Goal: Transaction & Acquisition: Purchase product/service

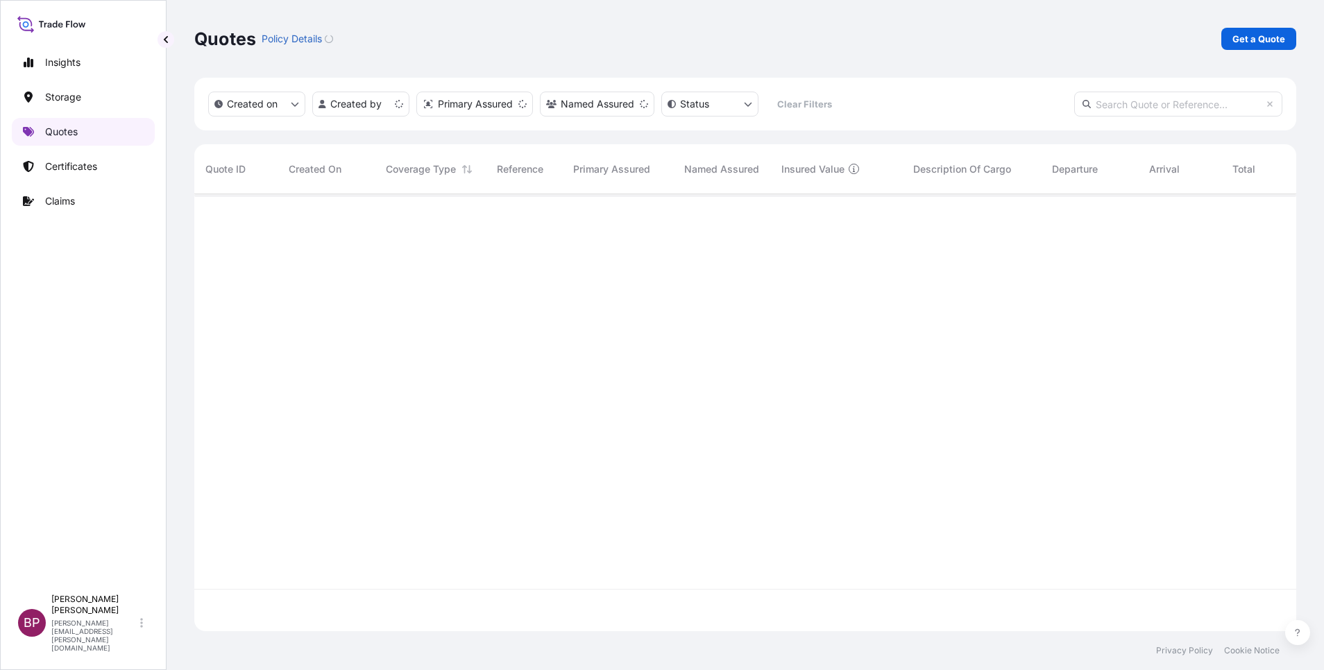
scroll to position [429, 1086]
click at [1253, 46] on link "Get a Quote" at bounding box center [1259, 39] width 75 height 22
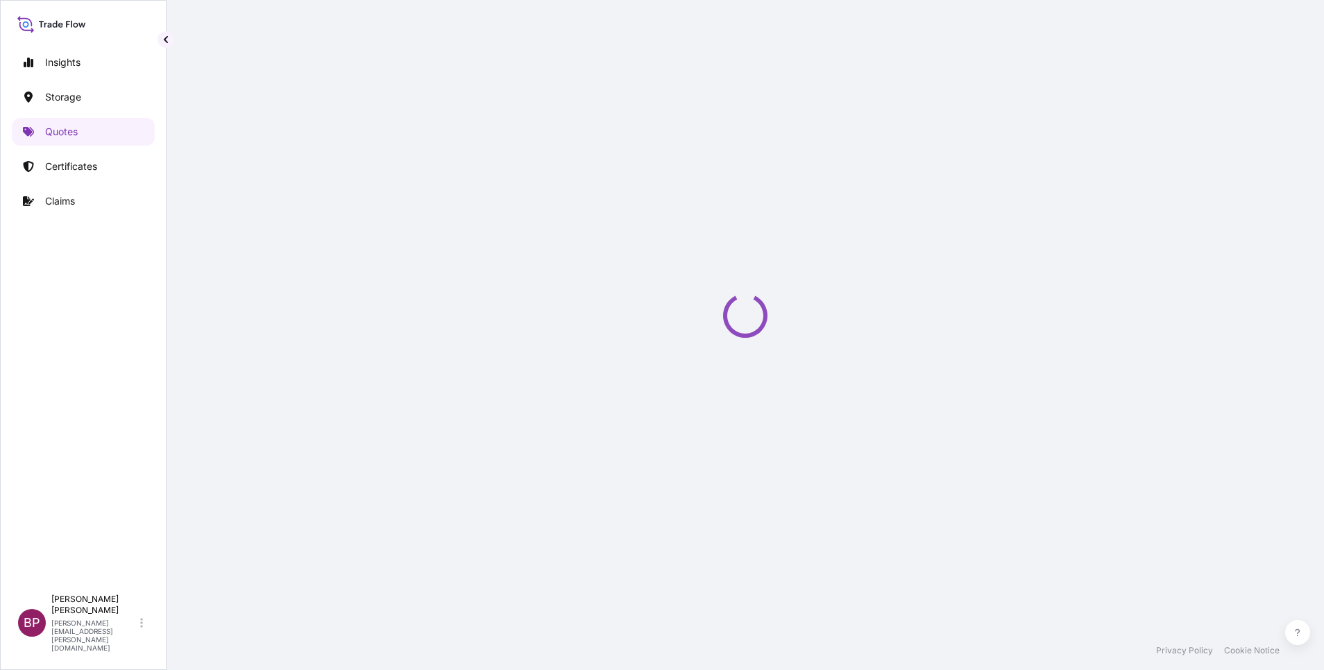
select select "Water"
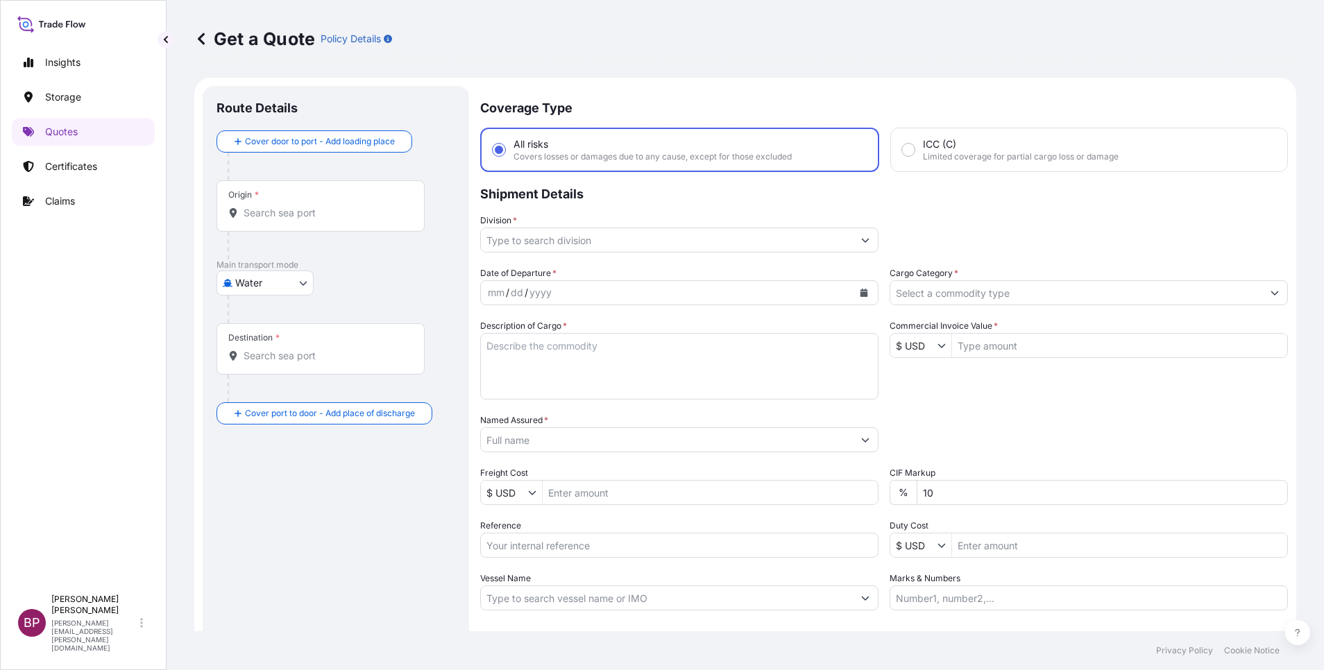
scroll to position [22, 0]
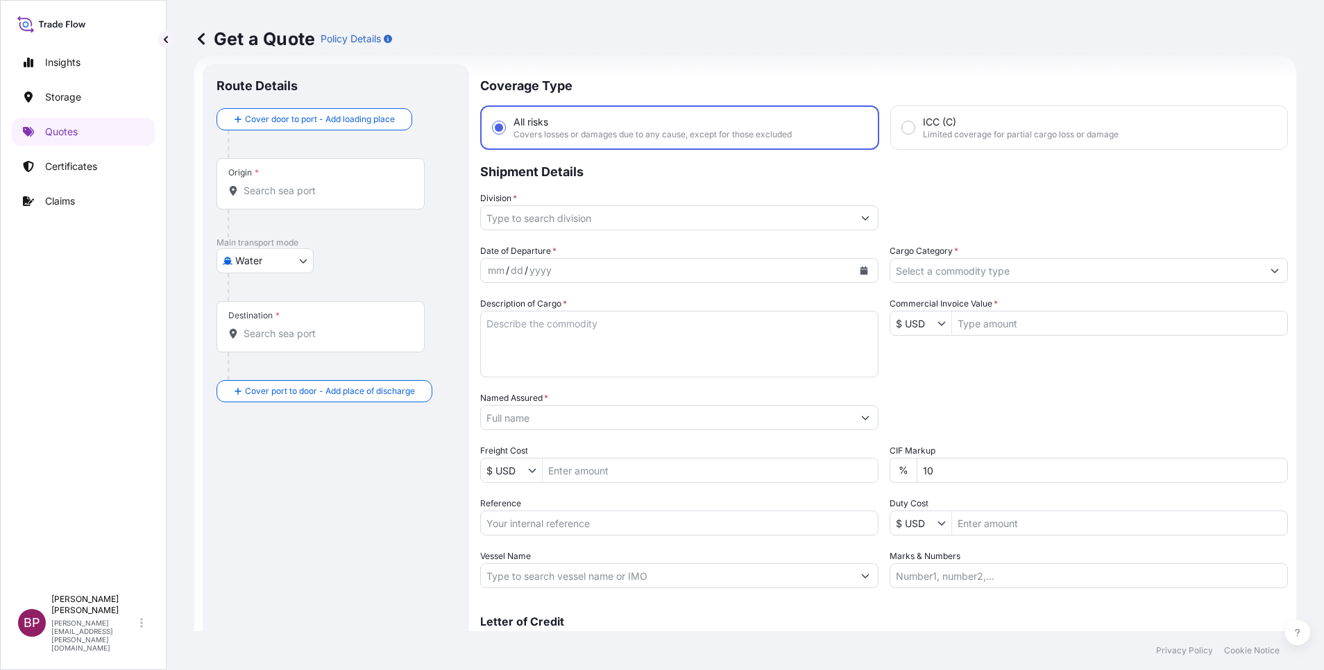
click at [551, 532] on input "Reference" at bounding box center [679, 523] width 398 height 25
paste input "SSLS3360"
type input "SSLS3360"
click at [559, 419] on input "Named Assured *" at bounding box center [667, 417] width 372 height 25
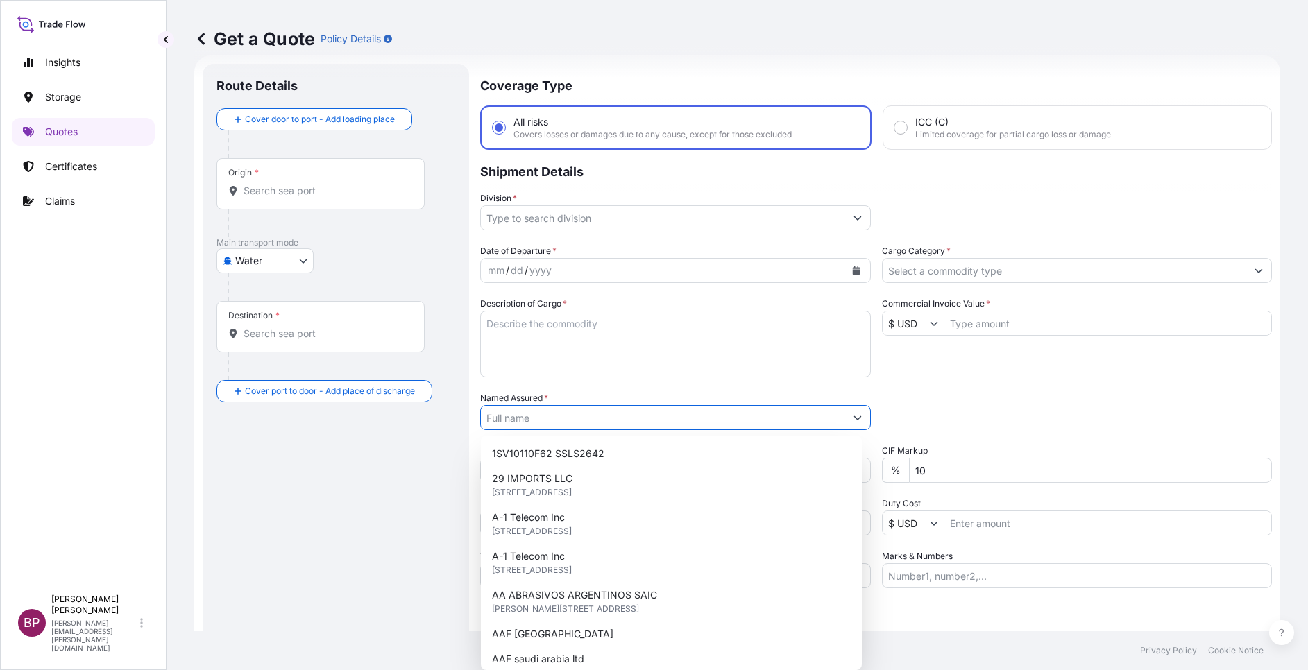
paste input "Ace Future Contracting Co Ltd"
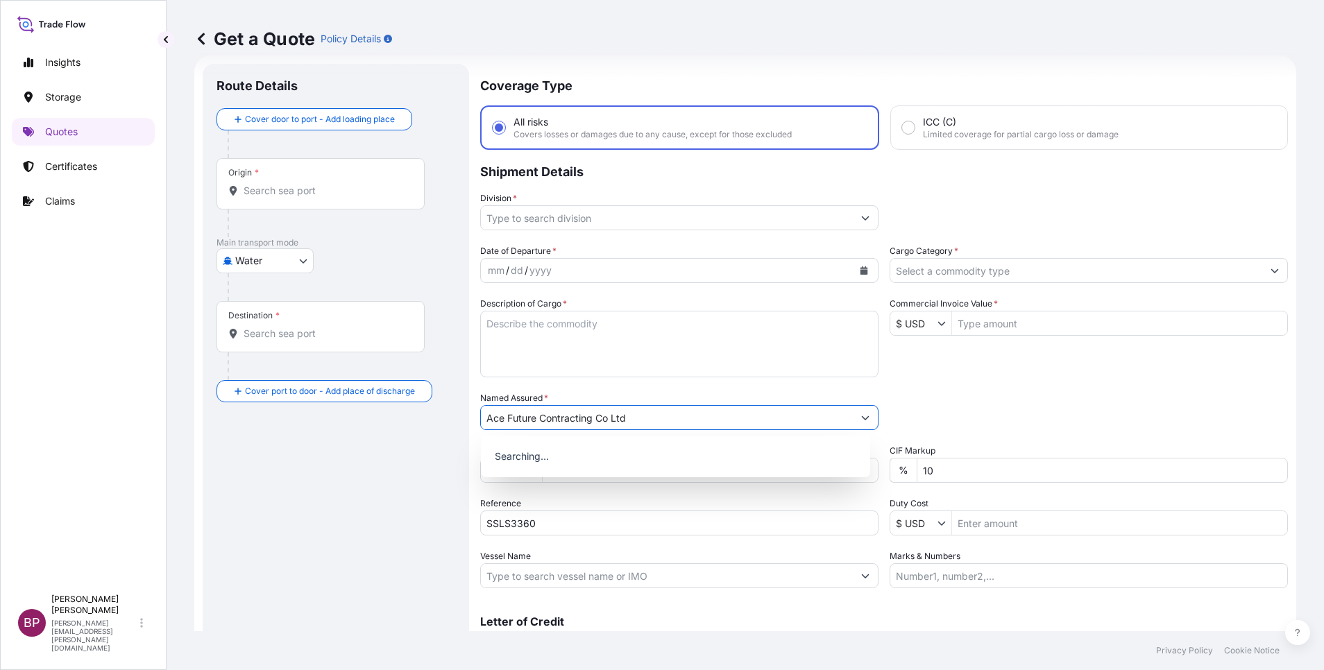
type input "Ace Future Contracting Co Ltd"
click at [620, 336] on textarea "Description of Cargo *" at bounding box center [679, 344] width 398 height 67
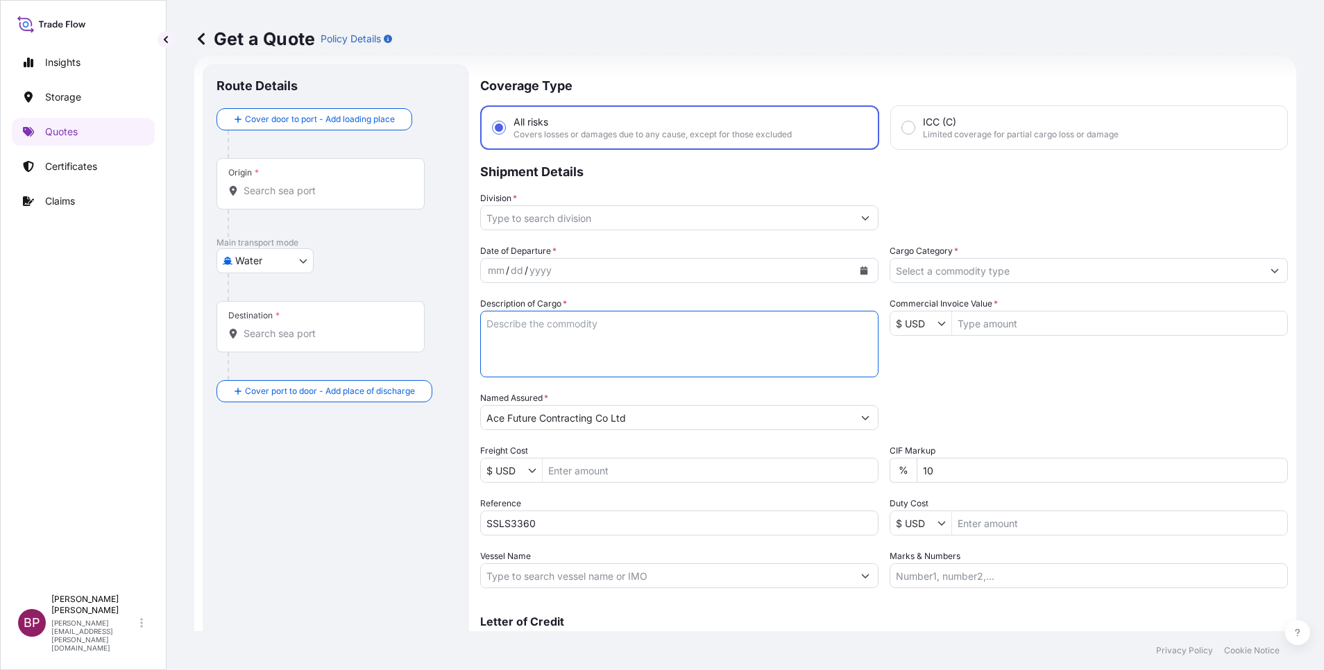
paste textarea "CATERING EQUIPMENT"
type textarea "CATERING EQUIPMENT"
click at [948, 275] on input "Cargo Category *" at bounding box center [1076, 270] width 372 height 25
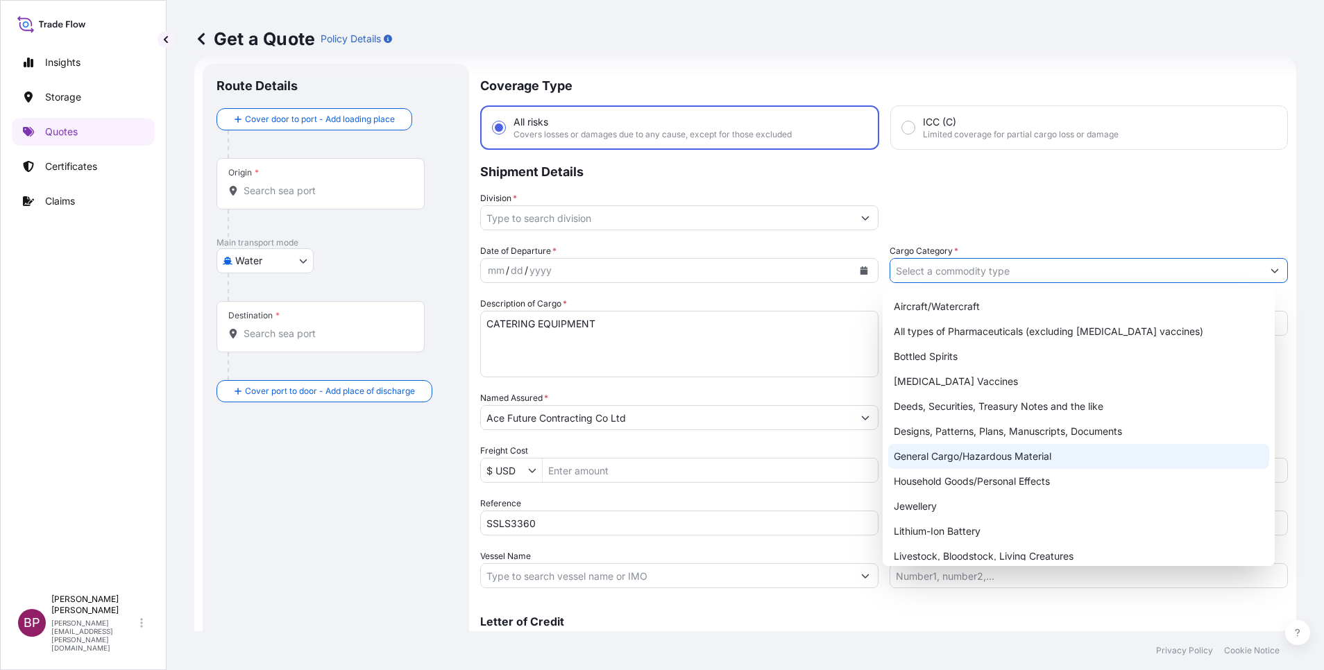
click at [971, 454] on div "General Cargo/Hazardous Material" at bounding box center [1078, 456] width 381 height 25
type input "General Cargo/Hazardous Material"
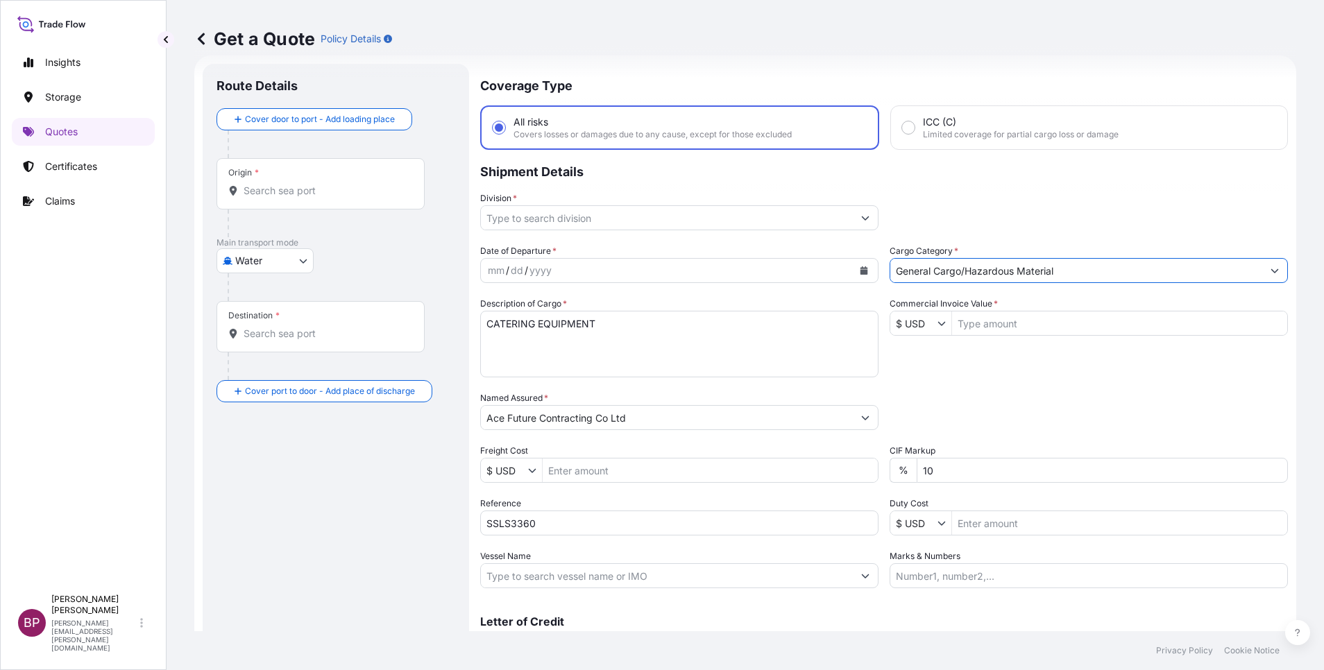
click at [853, 212] on button "Show suggestions" at bounding box center [865, 217] width 25 height 25
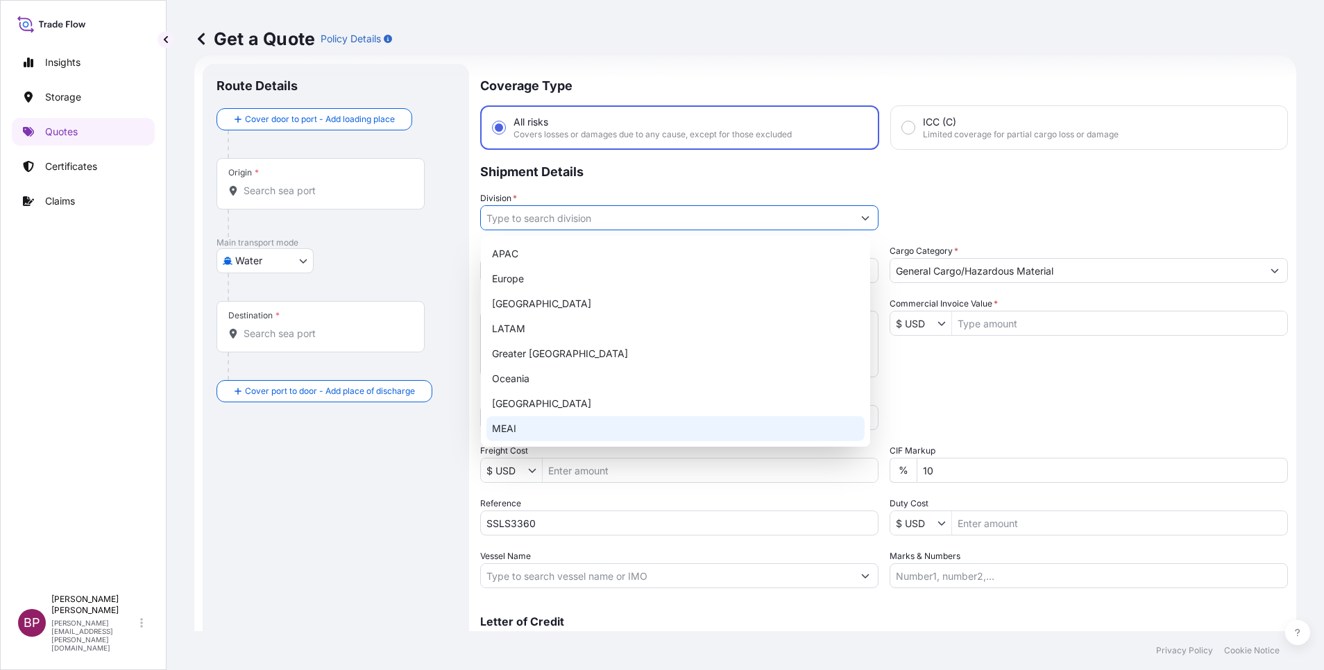
click at [601, 432] on div "MEAI" at bounding box center [676, 428] width 378 height 25
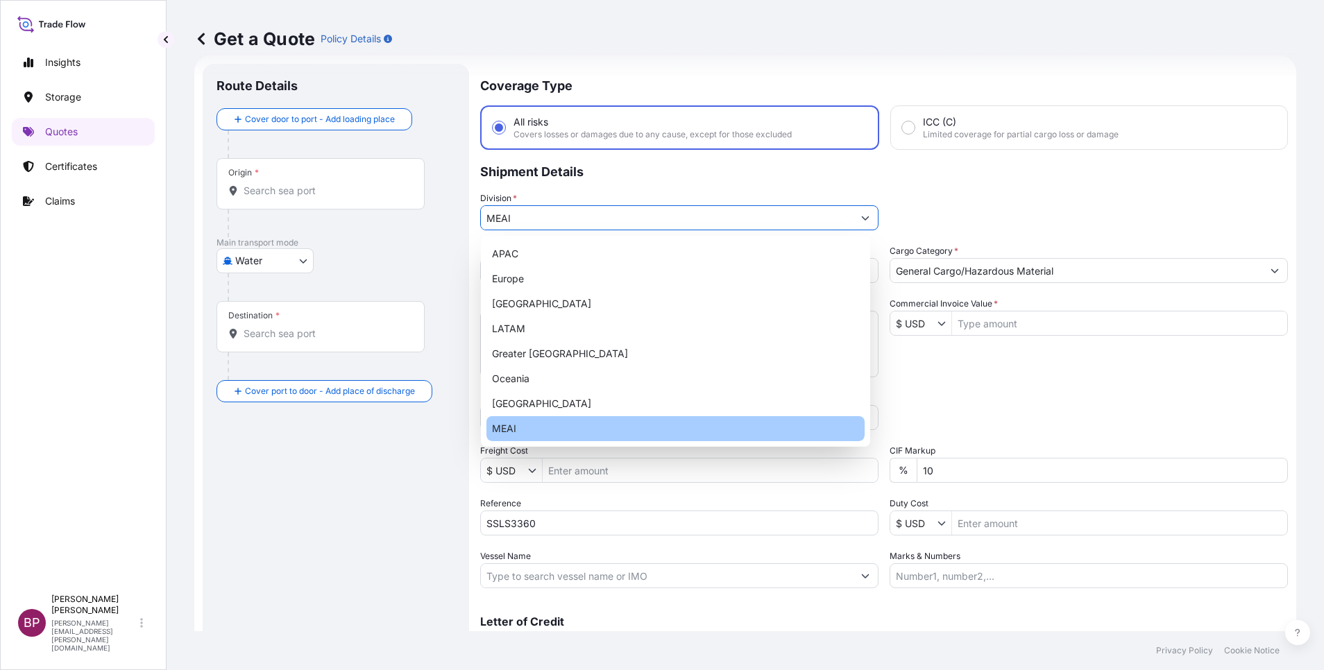
type input "MEAI"
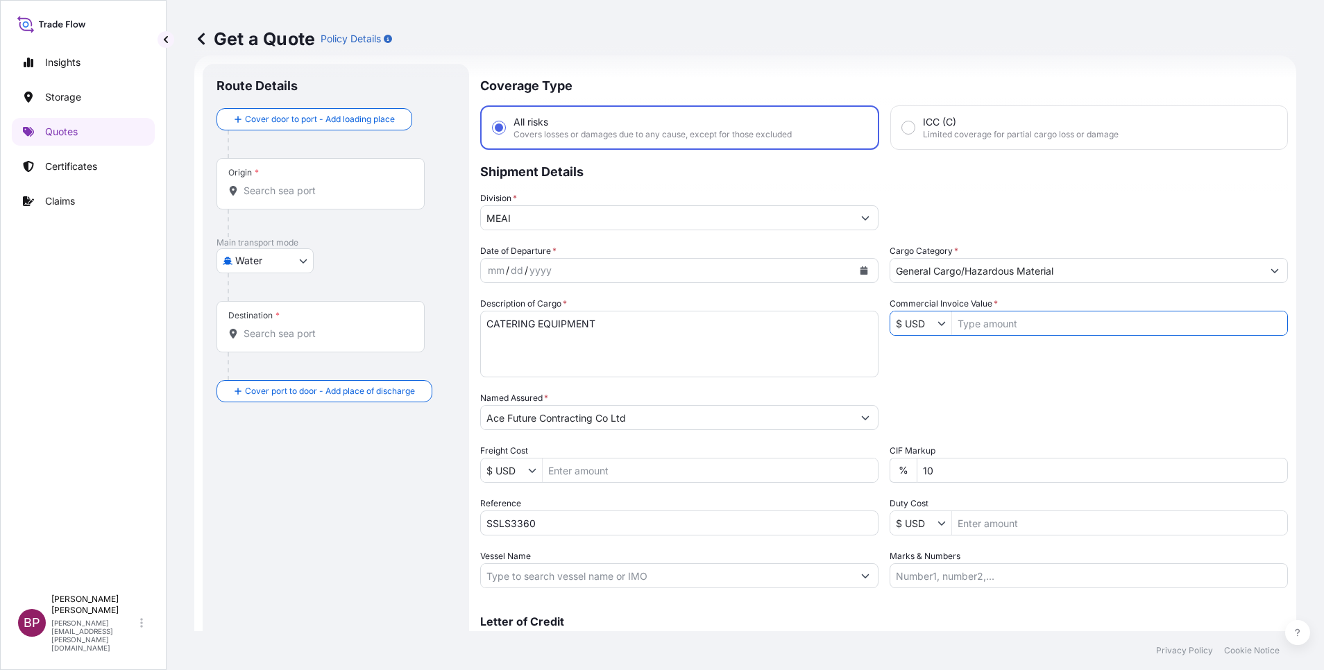
click at [1005, 328] on input "Commercial Invoice Value *" at bounding box center [1119, 323] width 335 height 25
paste input "183,232"
type input "183,232"
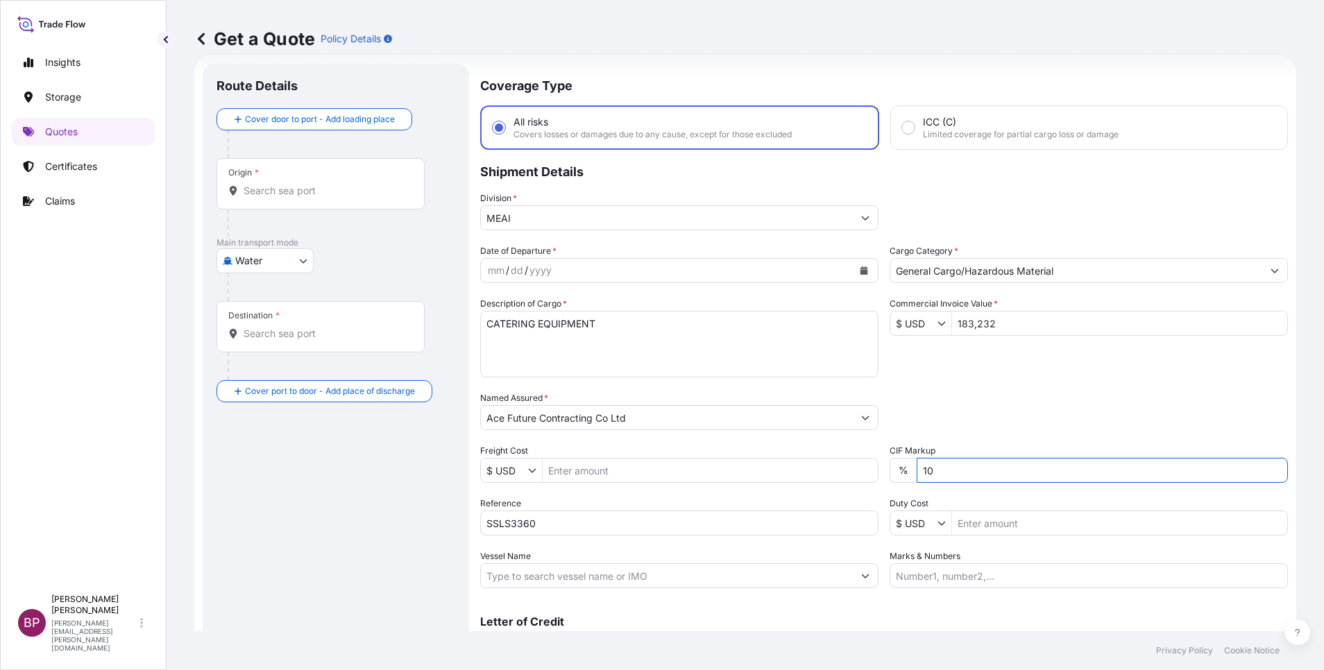
drag, startPoint x: 984, startPoint y: 474, endPoint x: 698, endPoint y: 462, distance: 286.2
click at [709, 459] on div "Date of Departure * mm / dd / yyyy Cargo Category * General Cargo/Hazardous Mat…" at bounding box center [884, 416] width 808 height 344
type input "0"
click at [985, 393] on div "Packing Category Type to search a container mode Please select a primary mode o…" at bounding box center [1089, 410] width 398 height 39
click at [861, 271] on icon "Calendar" at bounding box center [865, 271] width 8 height 8
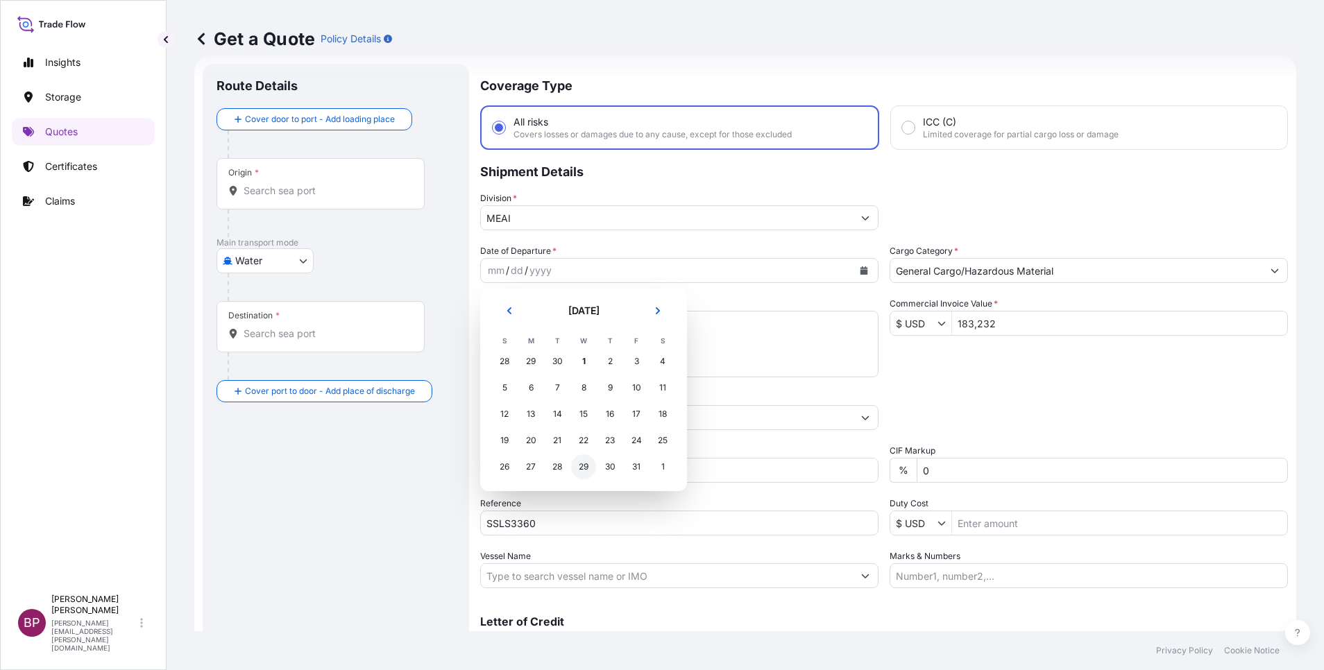
click at [582, 461] on div "29" at bounding box center [583, 467] width 25 height 25
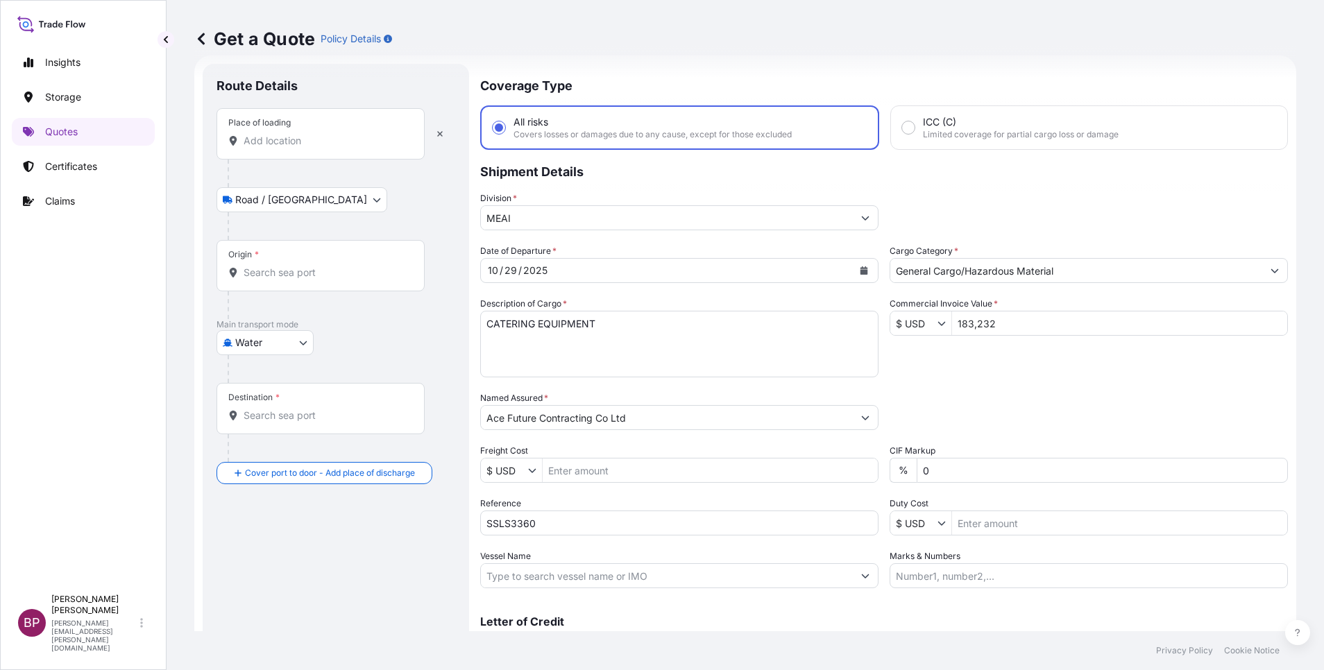
click at [337, 144] on input "Place of loading" at bounding box center [326, 141] width 164 height 14
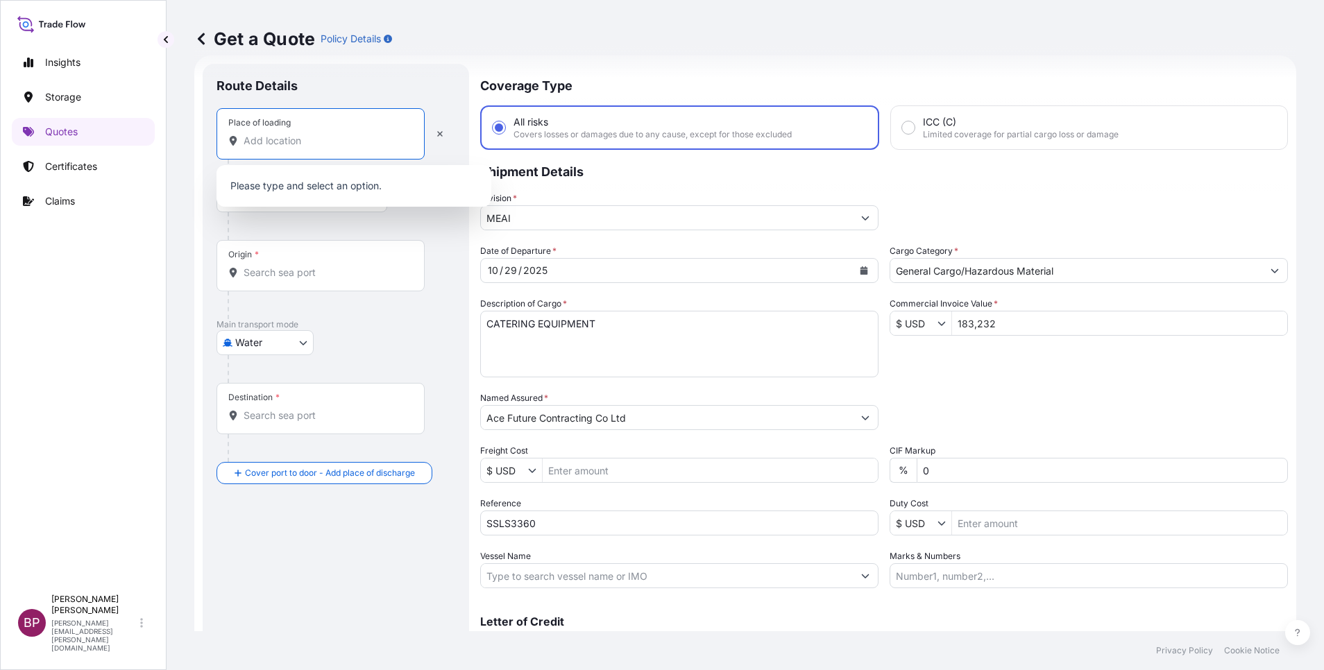
paste input "[GEOGRAPHIC_DATA]"
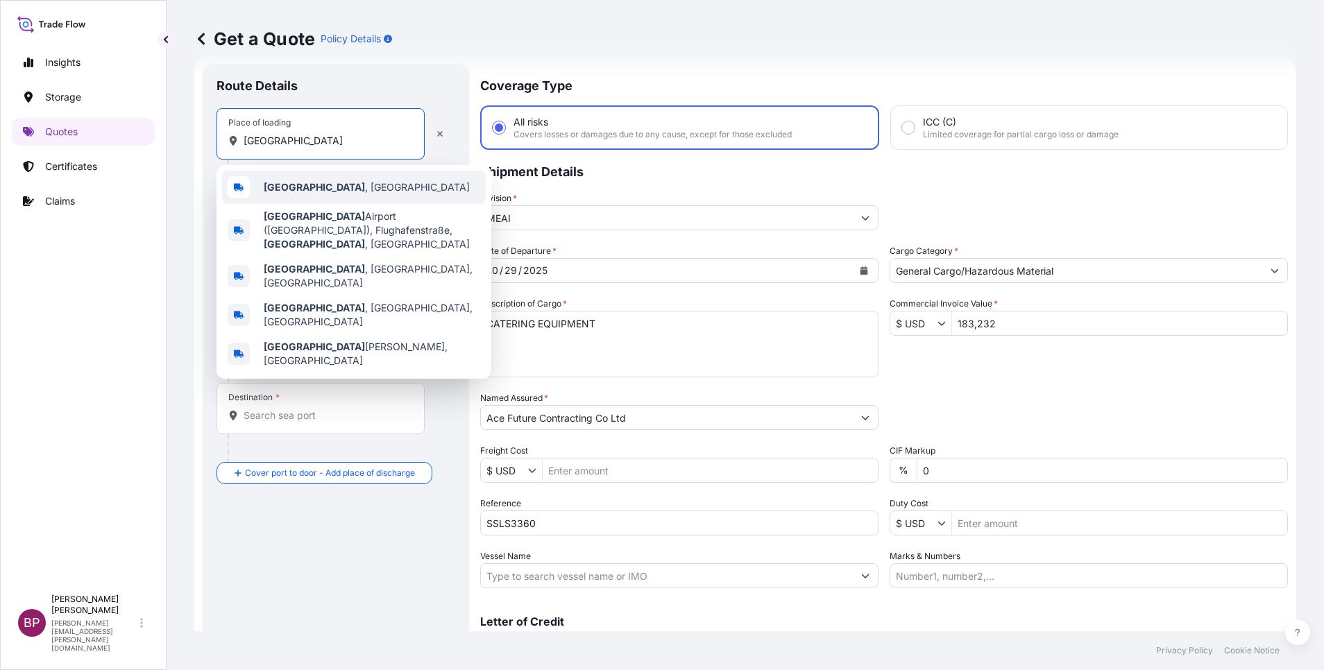
click at [340, 188] on span "[GEOGRAPHIC_DATA] , [GEOGRAPHIC_DATA]" at bounding box center [367, 187] width 206 height 14
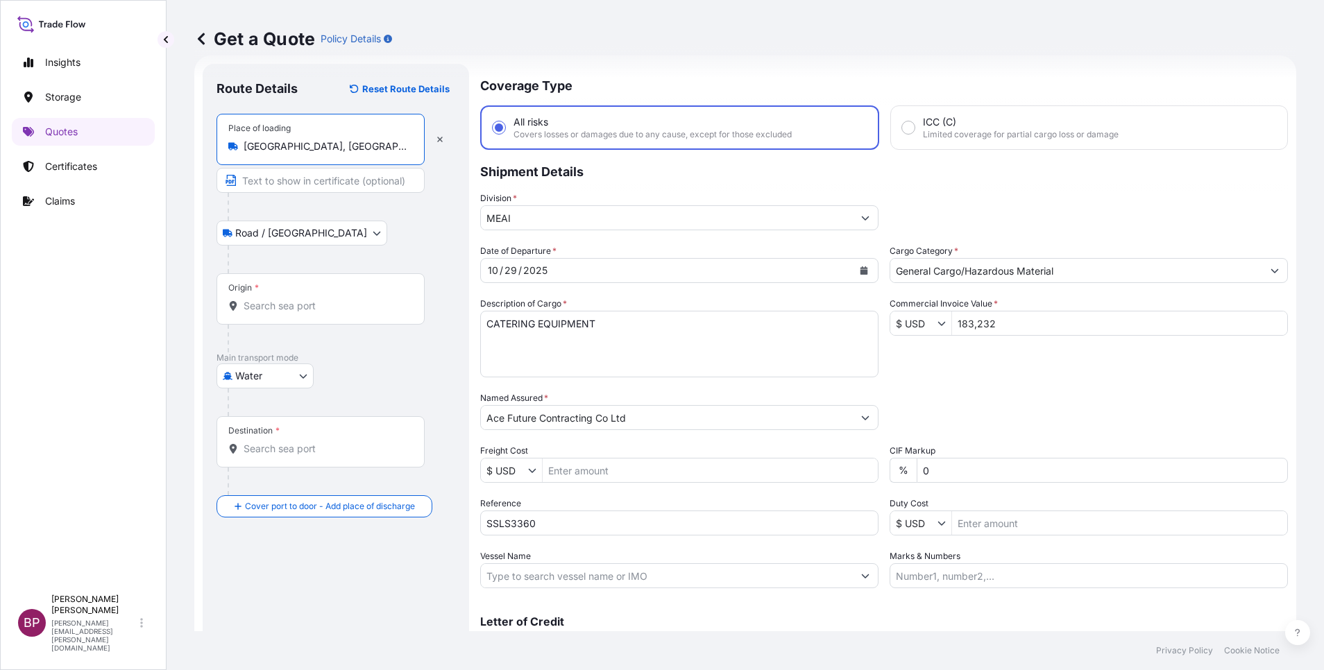
type input "[GEOGRAPHIC_DATA], [GEOGRAPHIC_DATA]"
click at [314, 310] on input "Origin *" at bounding box center [326, 306] width 164 height 14
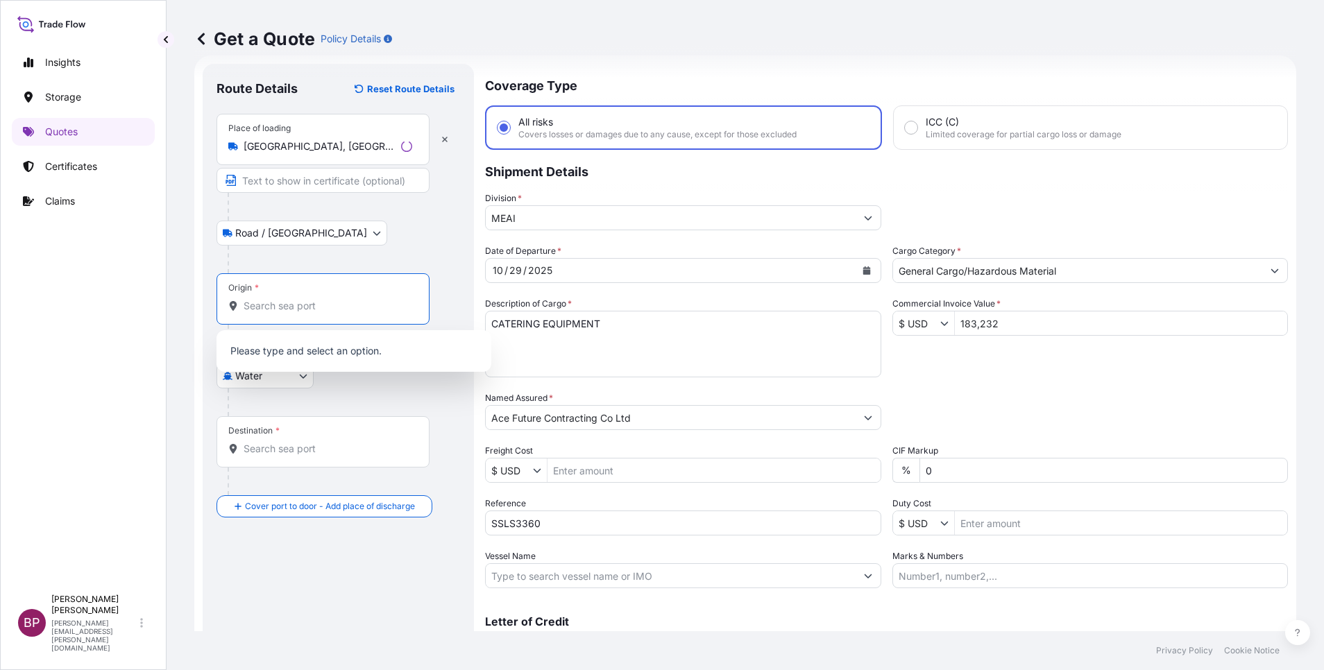
paste input "[GEOGRAPHIC_DATA]"
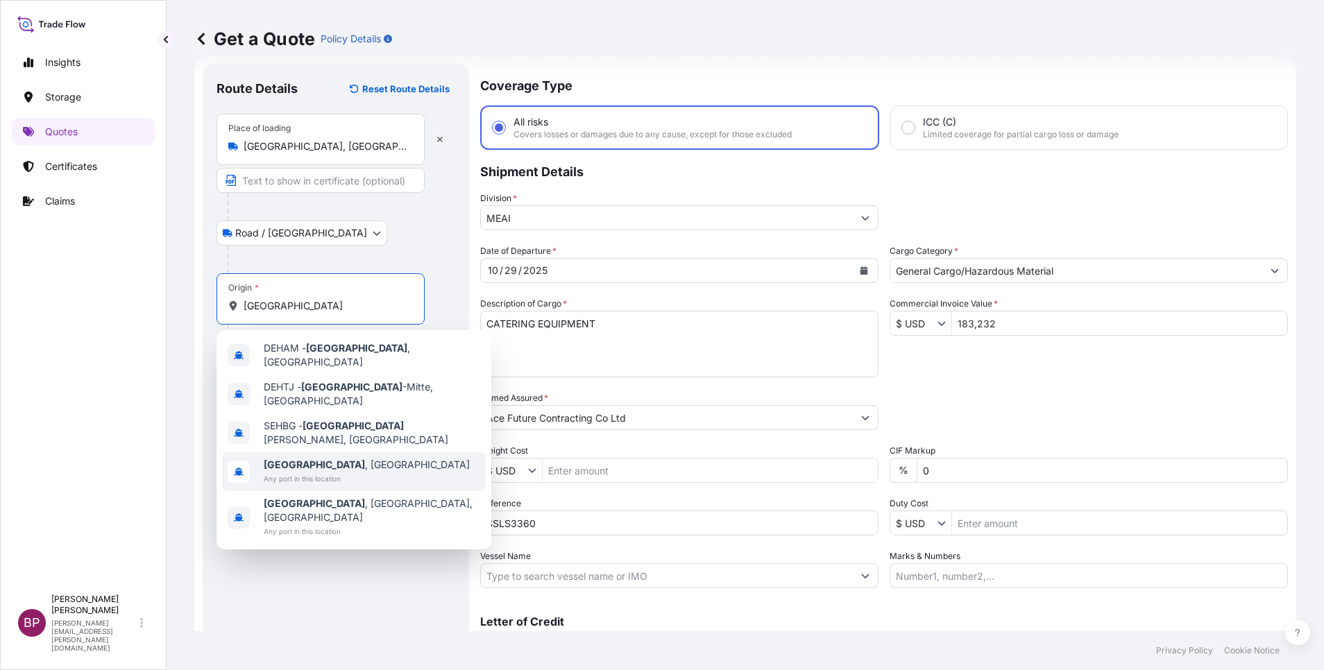
click at [362, 457] on div "[GEOGRAPHIC_DATA] , [GEOGRAPHIC_DATA] Any port in this location" at bounding box center [354, 472] width 264 height 39
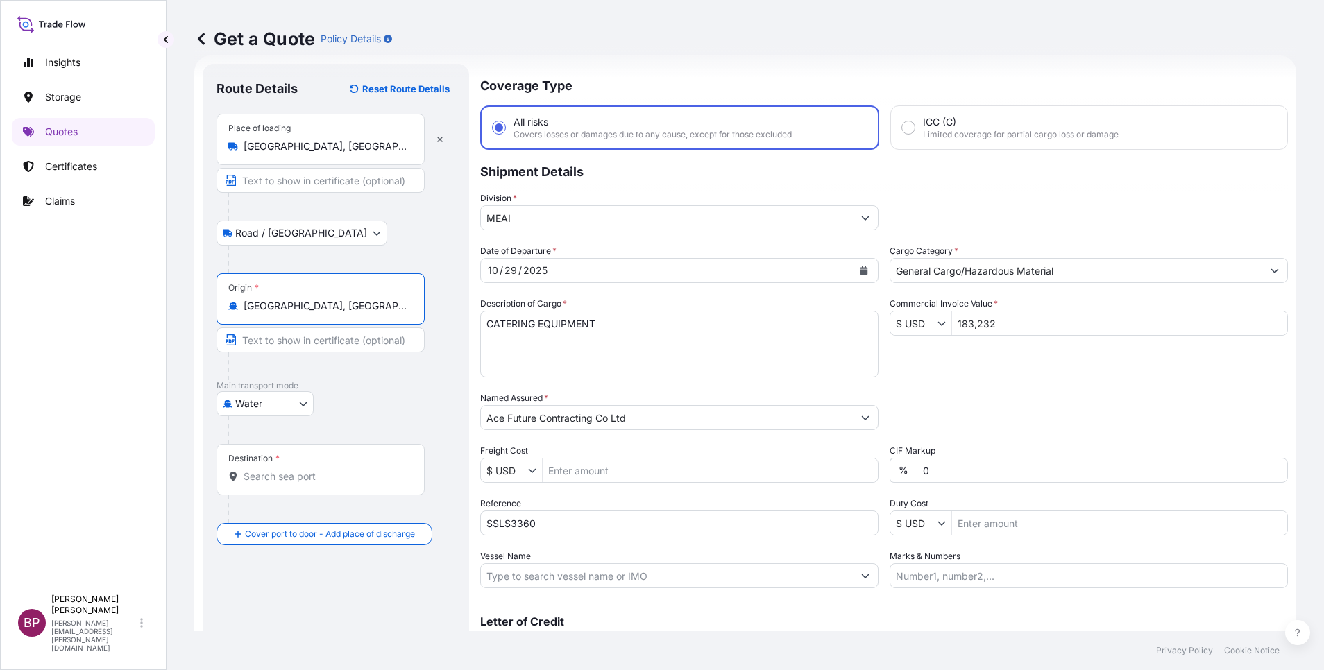
type input "[GEOGRAPHIC_DATA], [GEOGRAPHIC_DATA]"
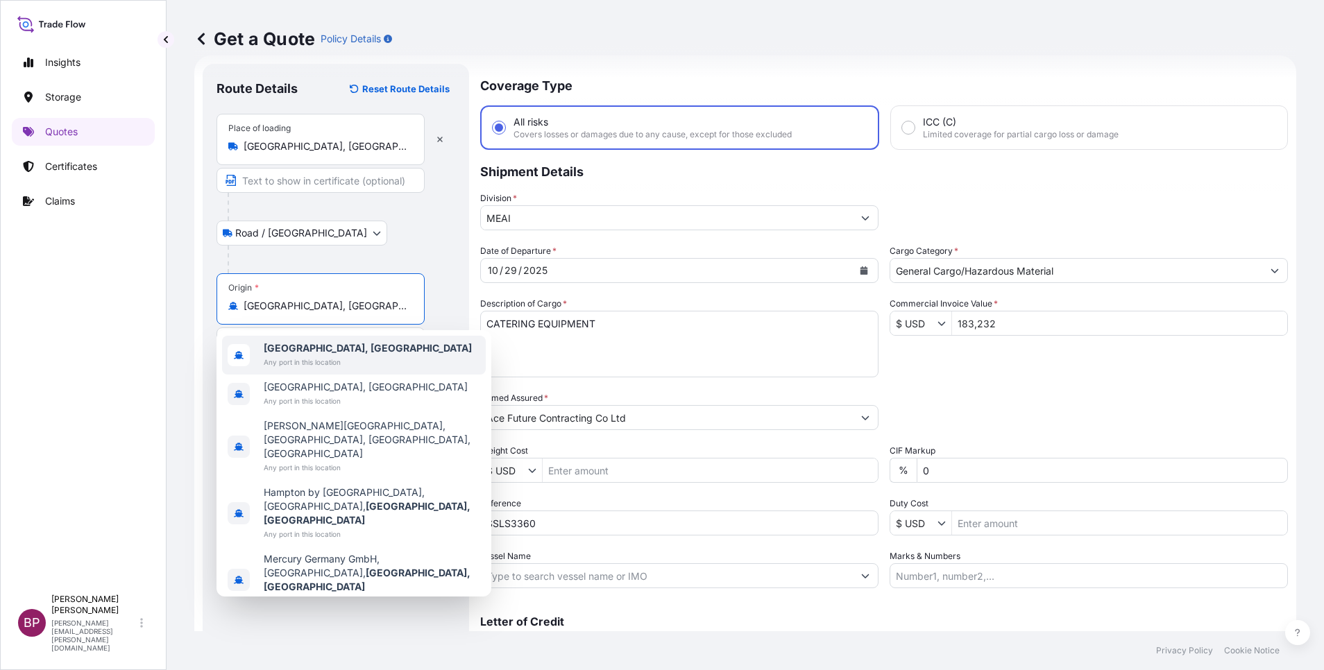
click at [367, 346] on div "[GEOGRAPHIC_DATA], [GEOGRAPHIC_DATA] Any port in this location" at bounding box center [354, 355] width 264 height 39
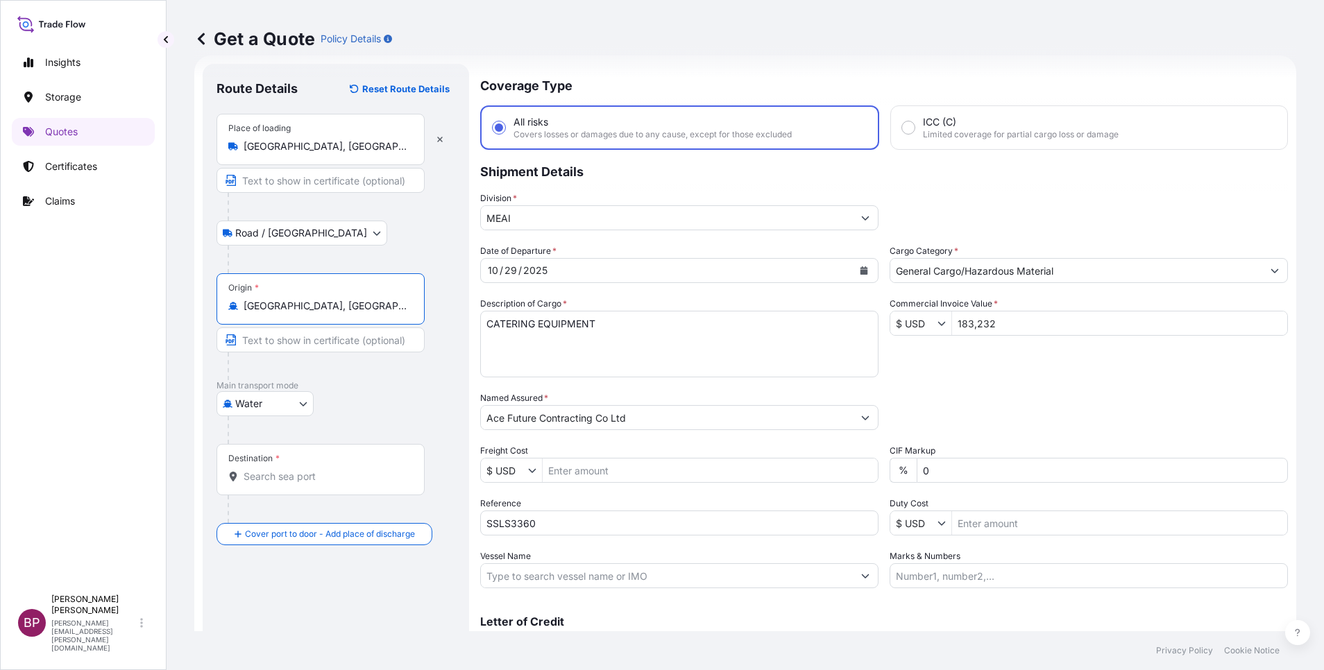
click at [335, 480] on input "Destination *" at bounding box center [326, 477] width 164 height 14
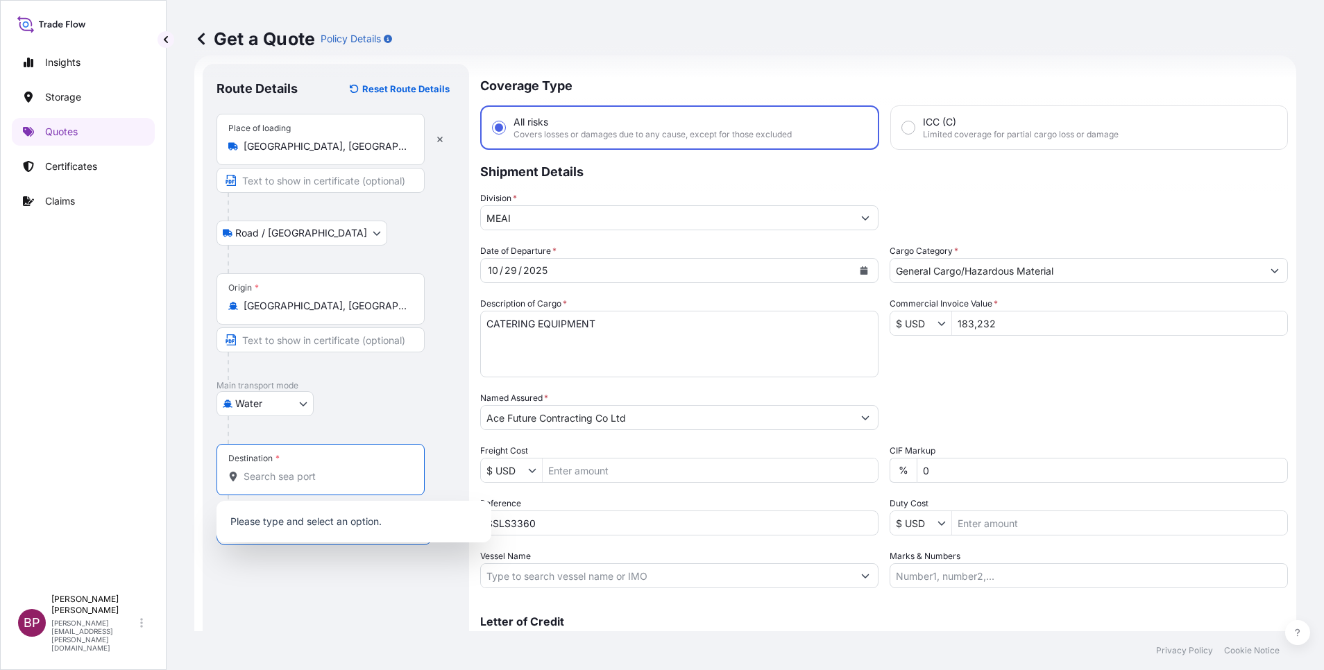
paste input "Jeddah"
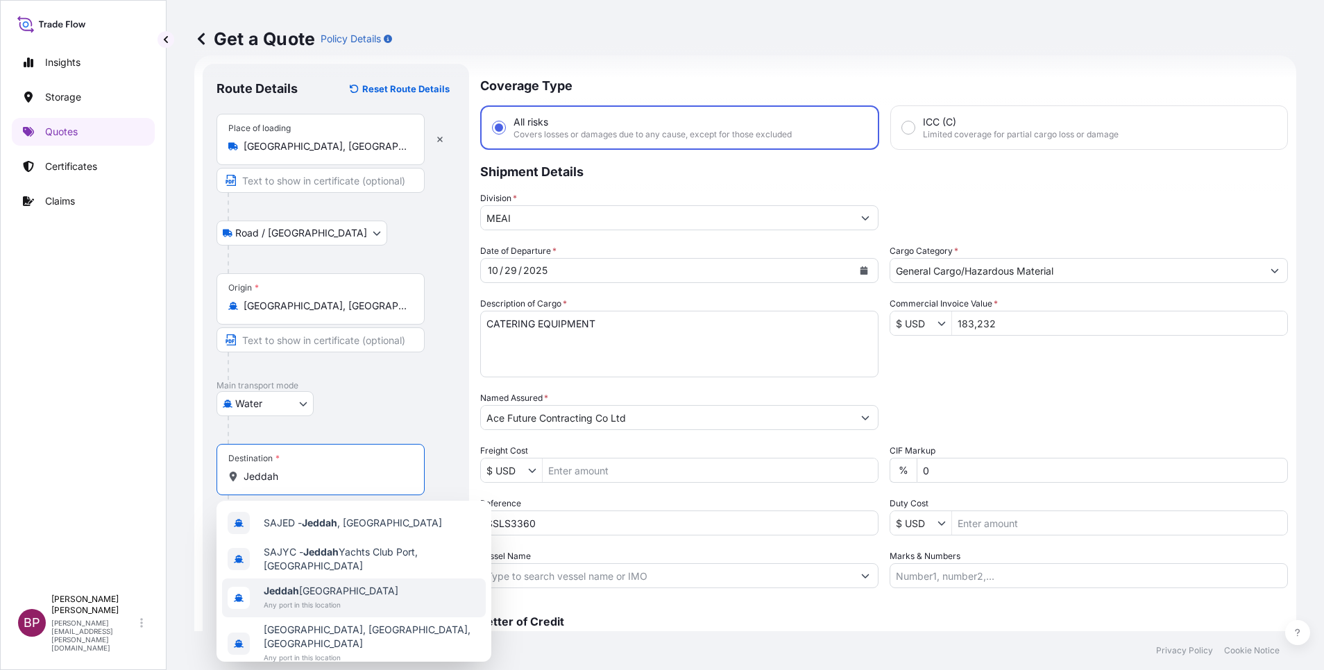
click at [332, 602] on span "Any port in this location" at bounding box center [331, 605] width 135 height 14
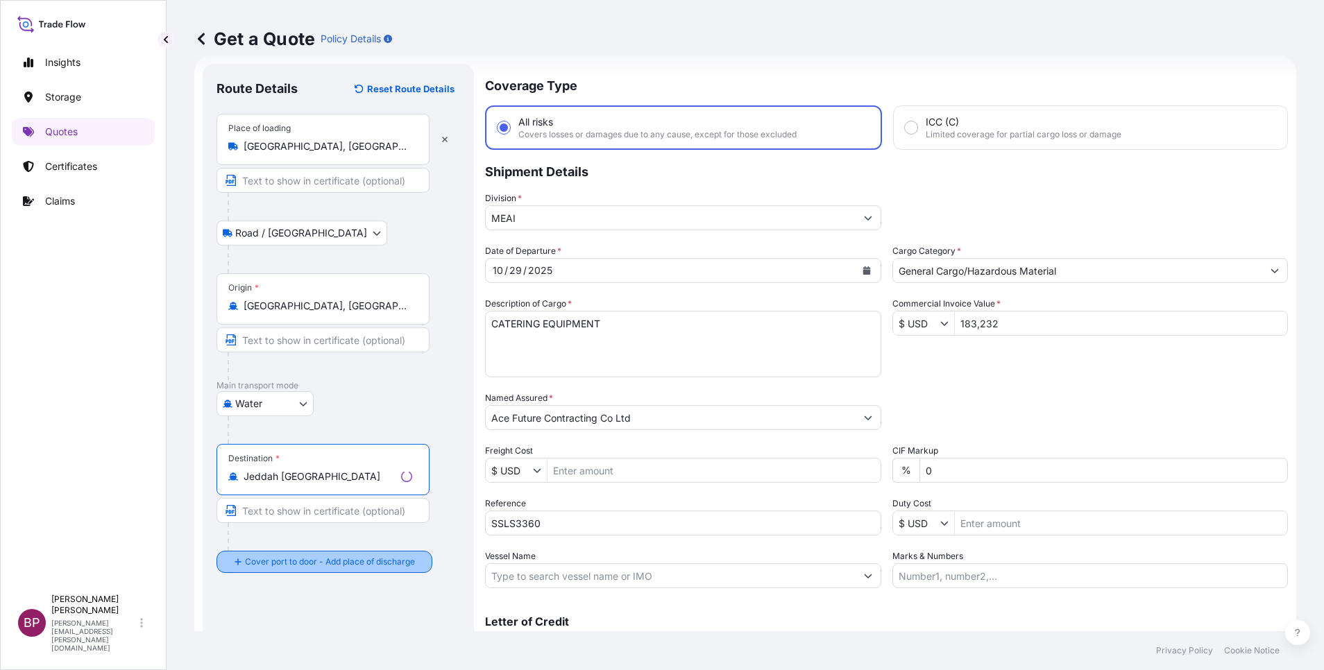
type input "Jeddah [GEOGRAPHIC_DATA]"
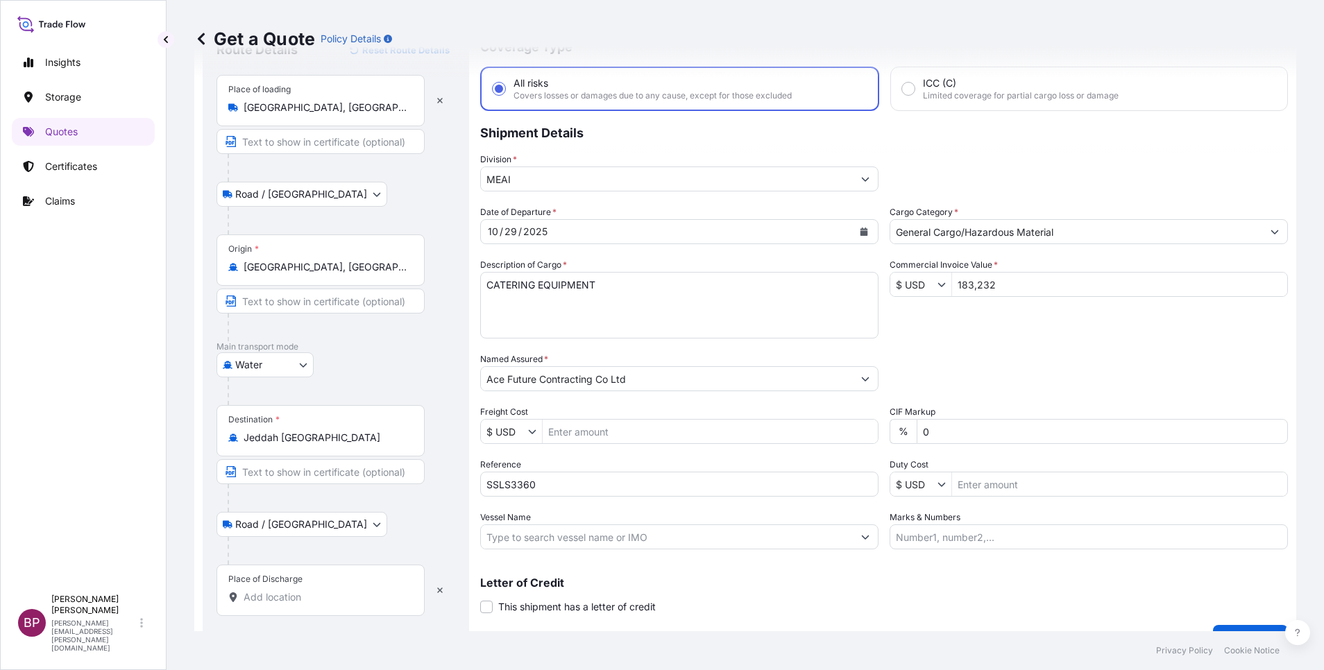
scroll to position [91, 0]
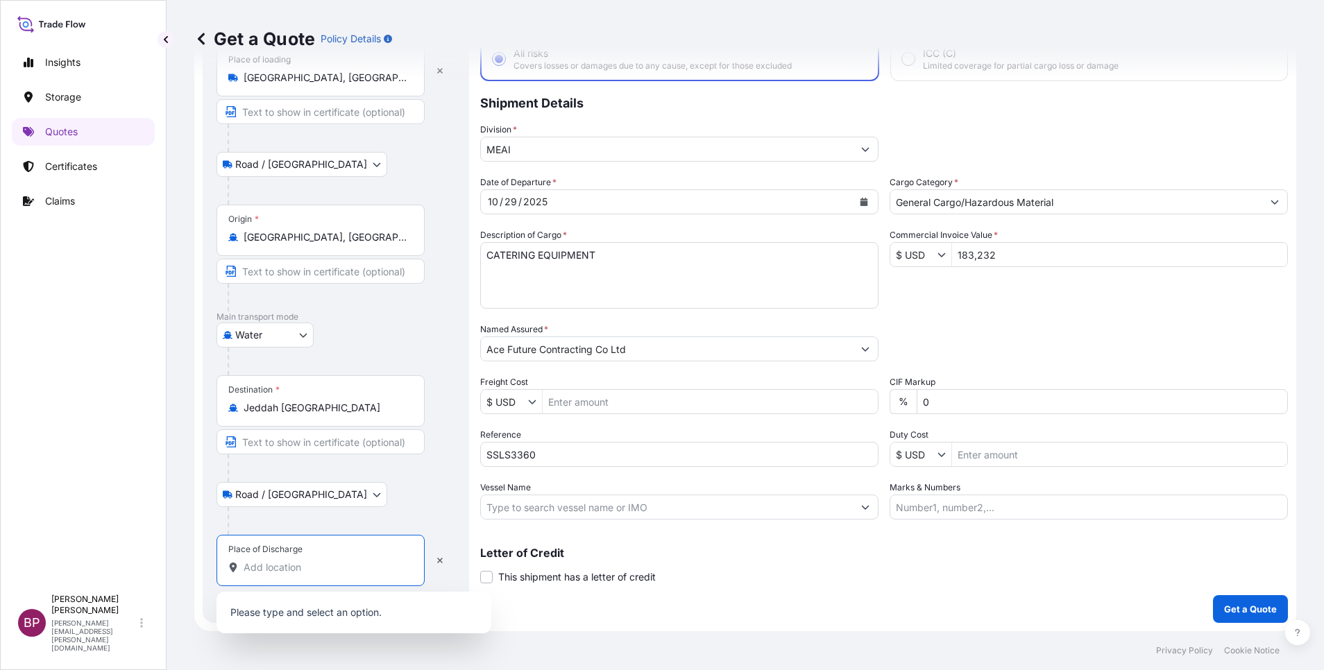
click at [323, 567] on input "Place of Discharge" at bounding box center [326, 568] width 164 height 14
paste input "Jeddah"
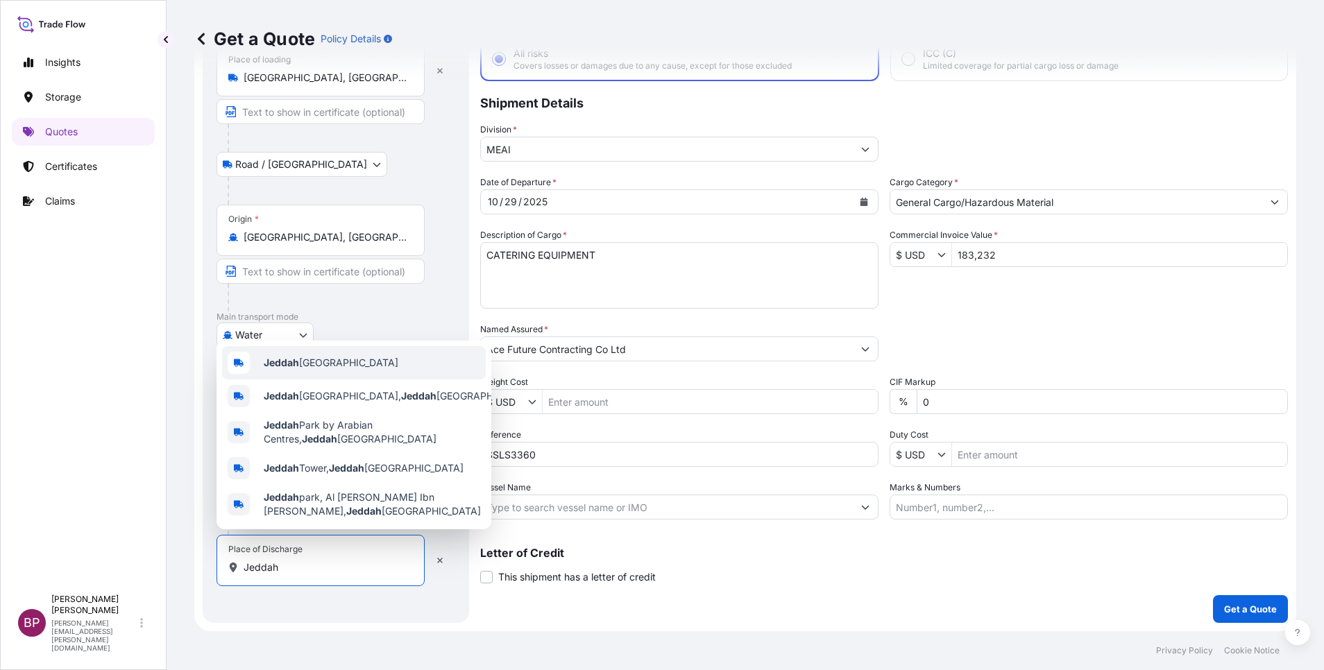
click at [353, 363] on span "Jeddah [GEOGRAPHIC_DATA]" at bounding box center [331, 363] width 135 height 14
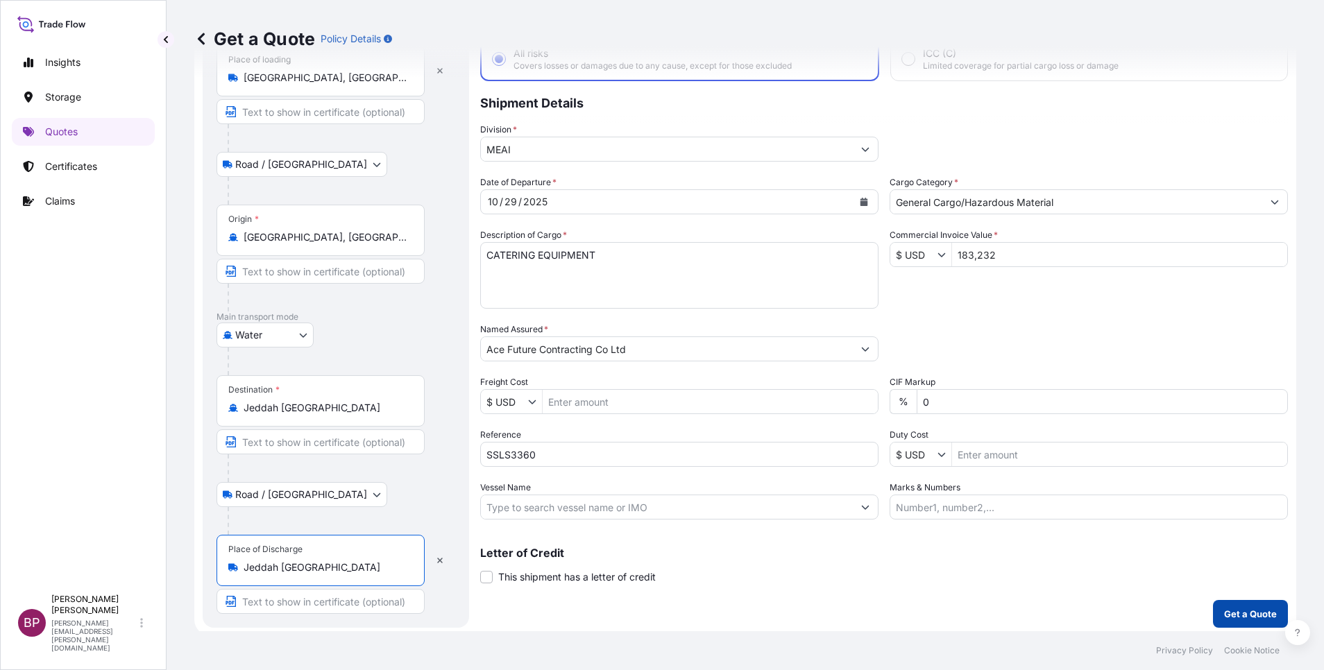
type input "Jeddah [GEOGRAPHIC_DATA]"
click at [1242, 615] on p "Get a Quote" at bounding box center [1250, 614] width 53 height 14
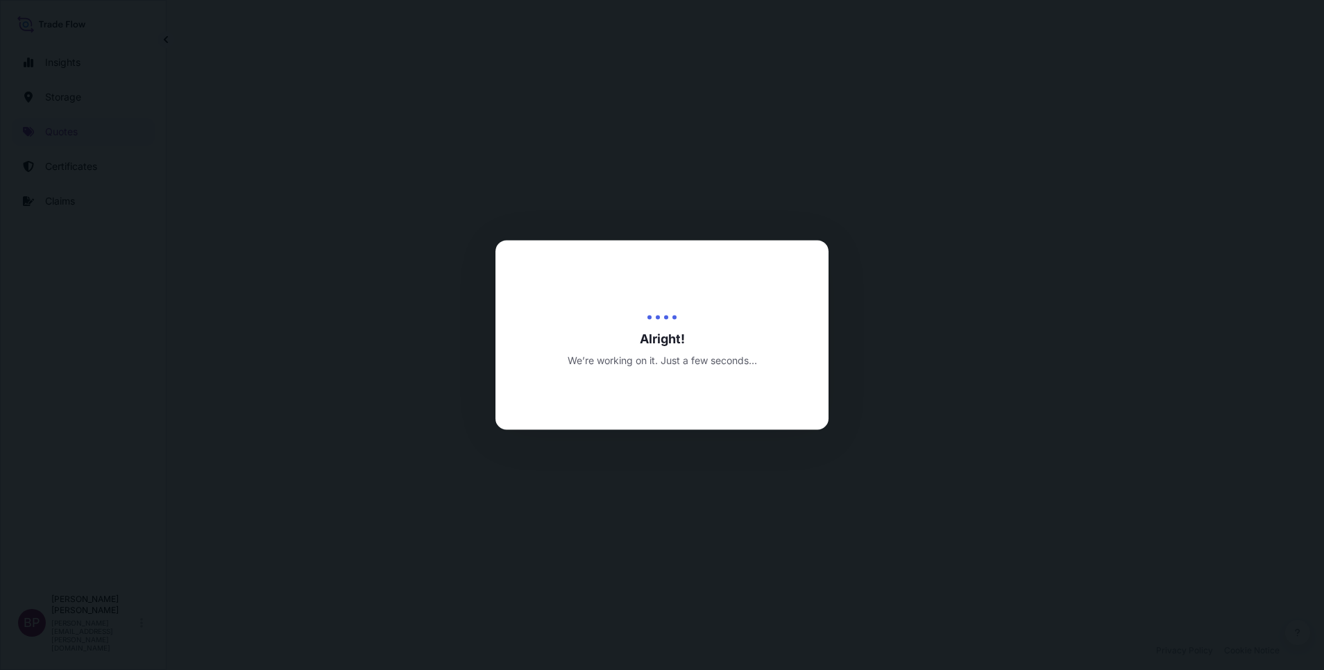
select select "Road / [GEOGRAPHIC_DATA]"
select select "Water"
select select "Road / [GEOGRAPHIC_DATA]"
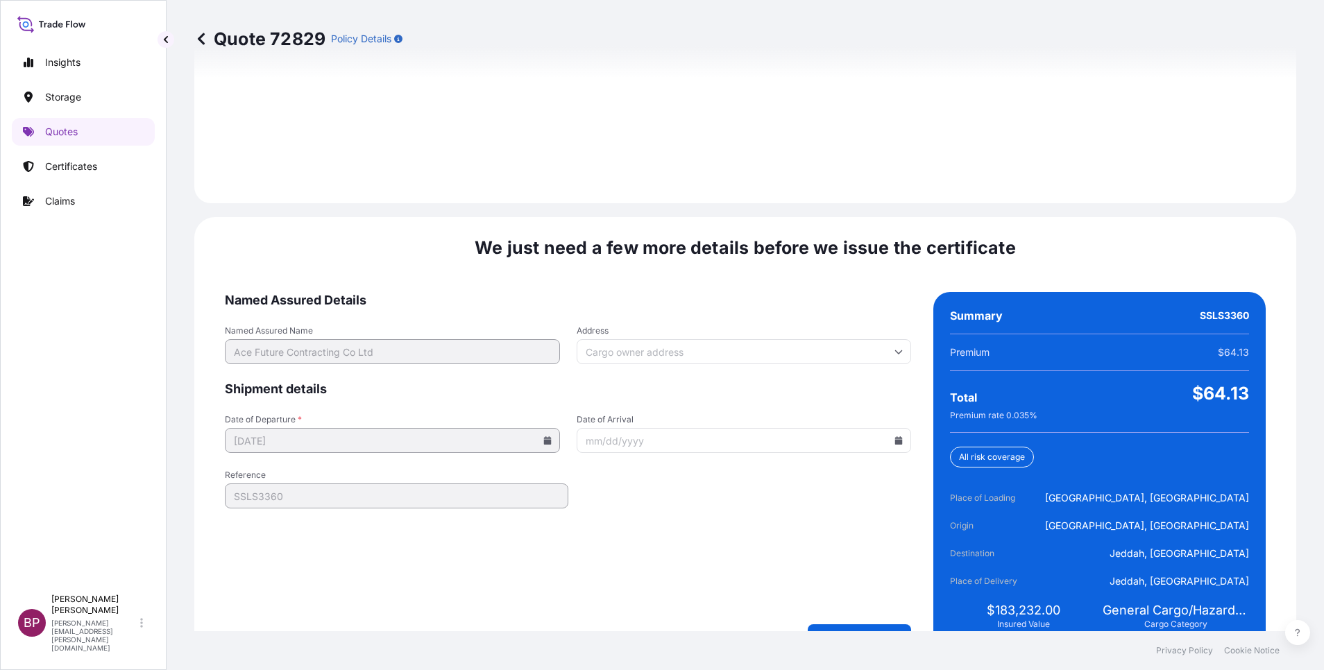
scroll to position [2057, 0]
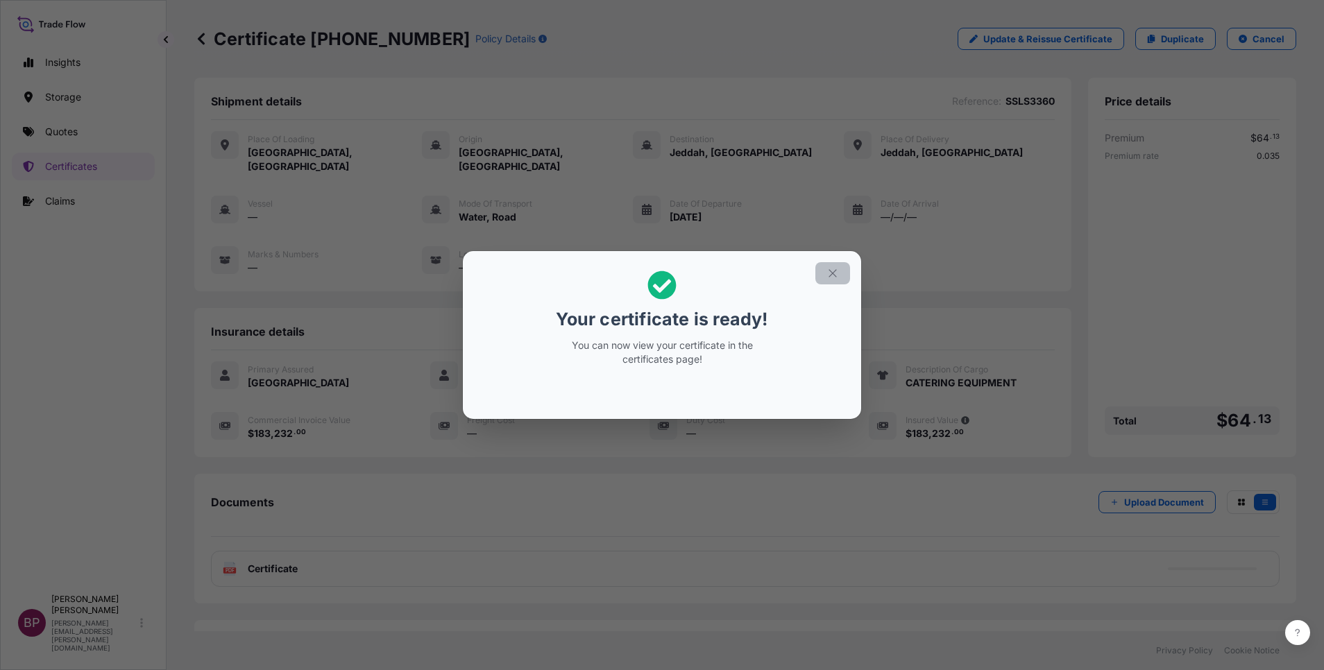
click at [834, 276] on icon "button" at bounding box center [833, 273] width 12 height 12
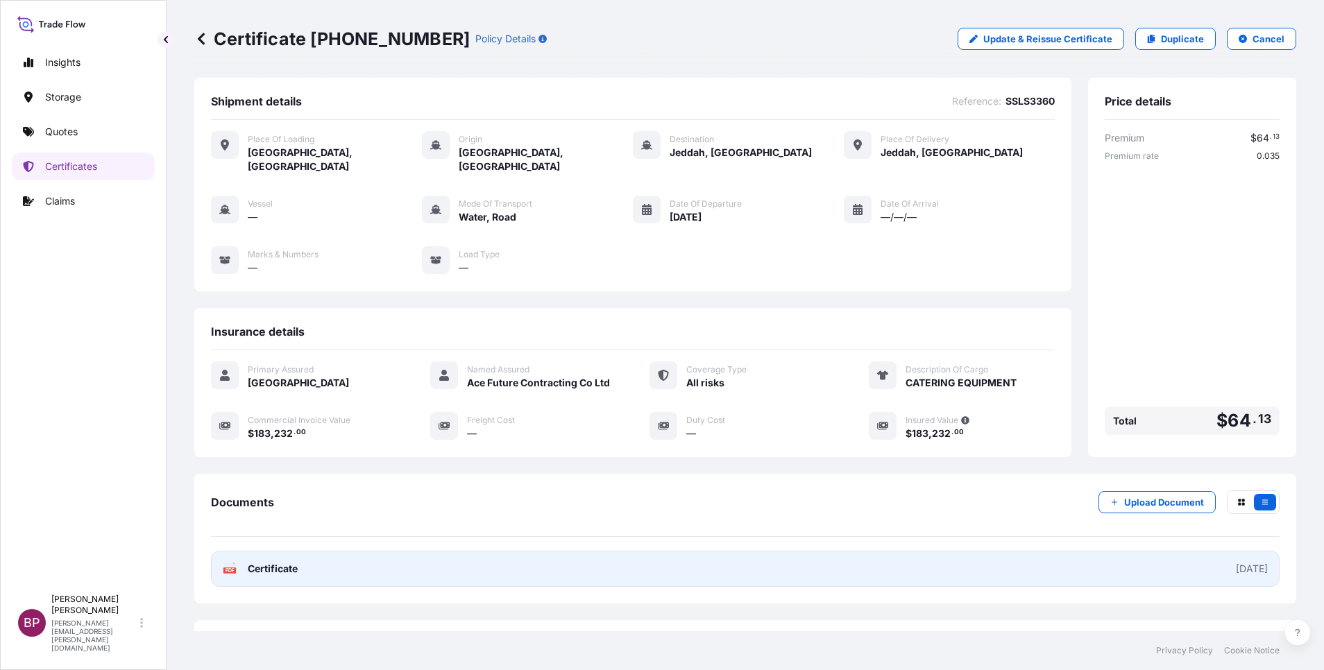
click at [280, 562] on span "Certificate" at bounding box center [273, 569] width 50 height 14
